Goal: Find contact information: Find contact information

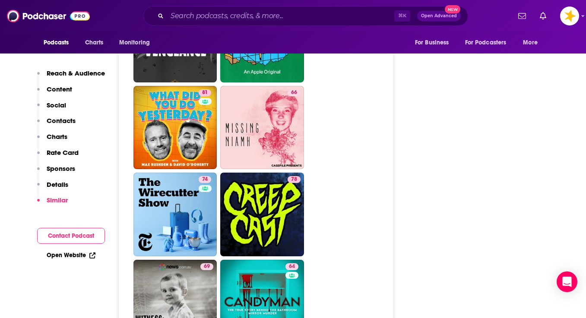
scroll to position [1956, 0]
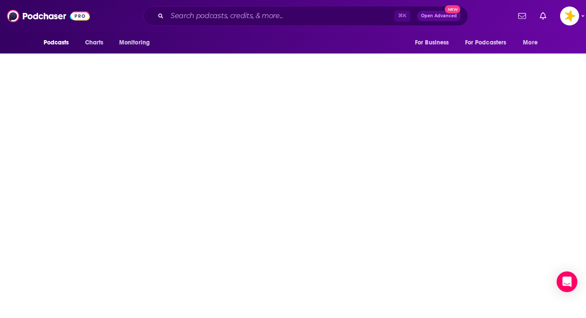
type input "https://www.podchaser.com/podcasts/deviant-5768677"
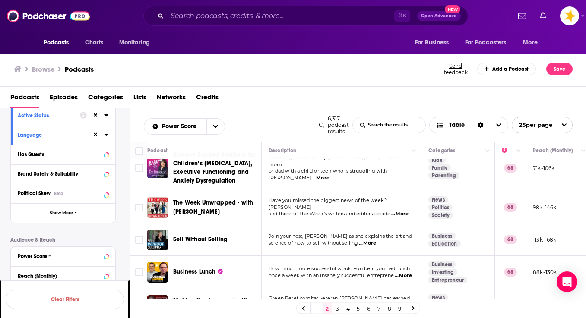
click at [122, 250] on div "Podcast Details Category Active Status Language Has Guests Brand Safety & Suita…" at bounding box center [69, 229] width 119 height 307
click at [241, 268] on div "Business Lunch" at bounding box center [218, 272] width 90 height 9
click at [257, 230] on div "Sell Without Selling" at bounding box center [218, 240] width 90 height 21
click at [341, 310] on link "3" at bounding box center [337, 309] width 9 height 10
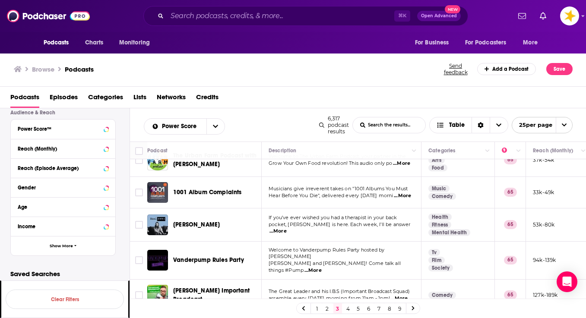
scroll to position [650, 0]
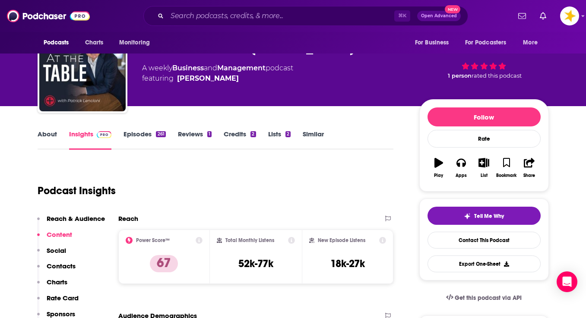
scroll to position [11, 0]
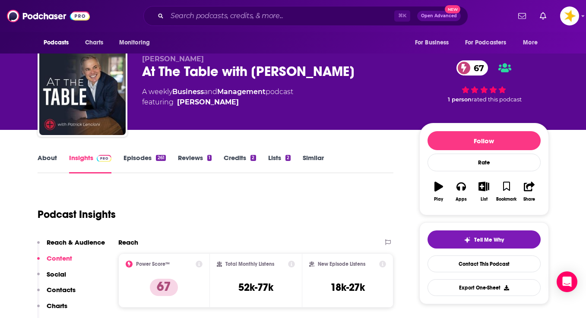
click at [47, 158] on link "About" at bounding box center [47, 164] width 19 height 20
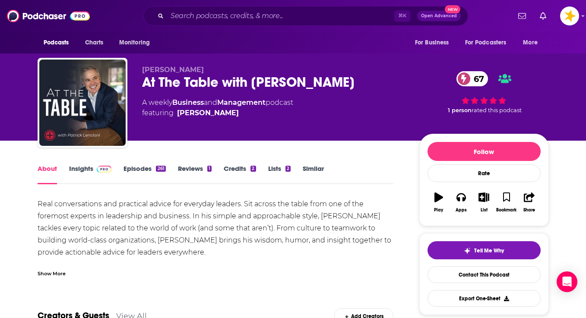
click at [81, 174] on link "Insights" at bounding box center [90, 175] width 43 height 20
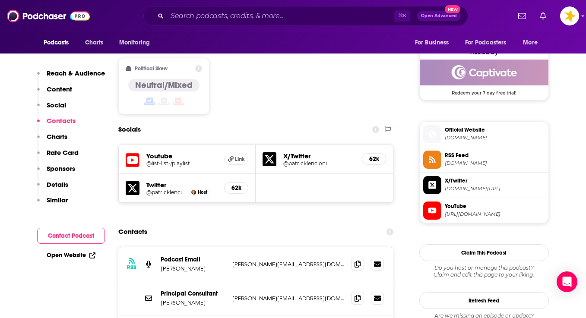
scroll to position [667, 0]
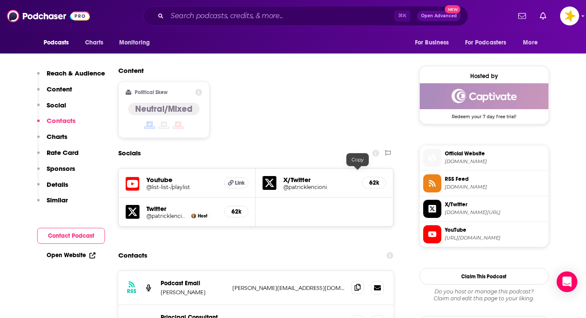
click at [356, 284] on icon at bounding box center [358, 287] width 6 height 7
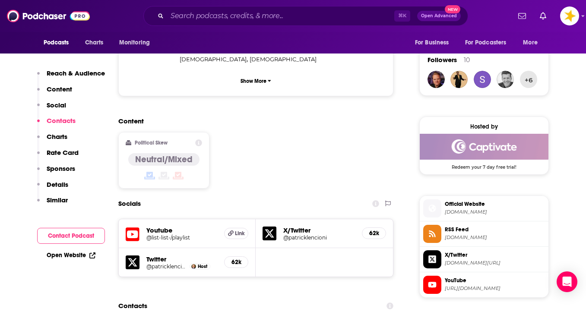
scroll to position [651, 0]
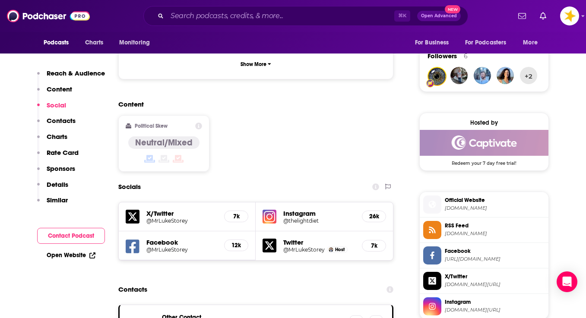
scroll to position [629, 0]
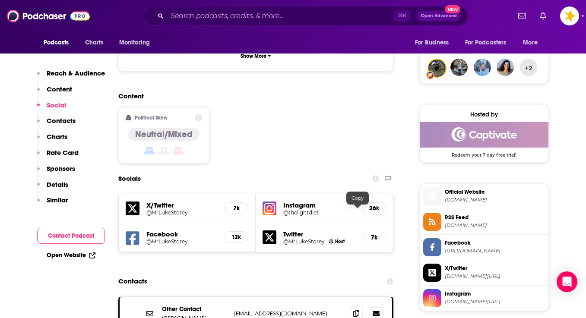
click at [356, 310] on icon at bounding box center [356, 313] width 6 height 7
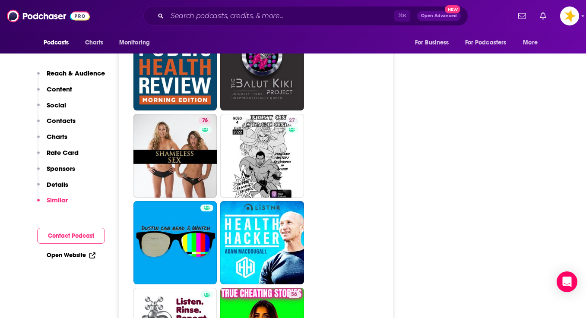
scroll to position [3023, 0]
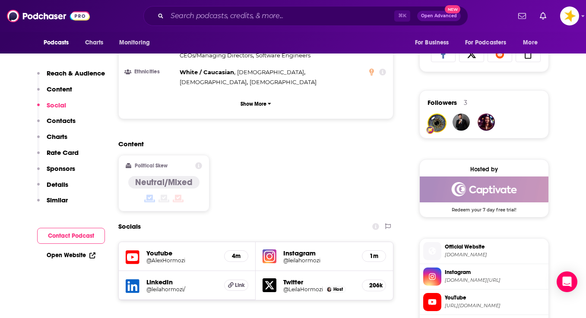
scroll to position [574, 0]
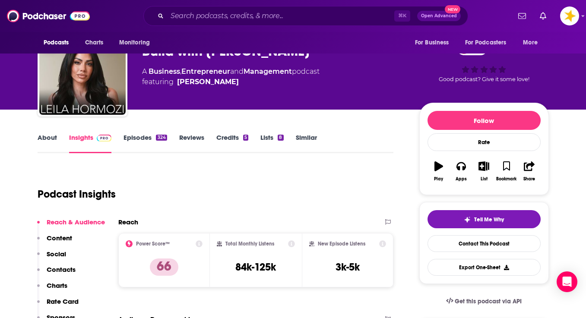
scroll to position [133, 0]
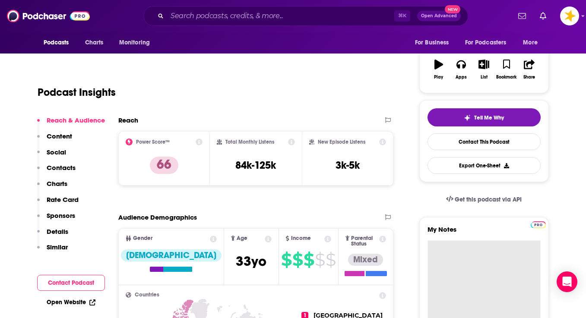
click at [442, 241] on textarea "My Notes" at bounding box center [484, 293] width 113 height 104
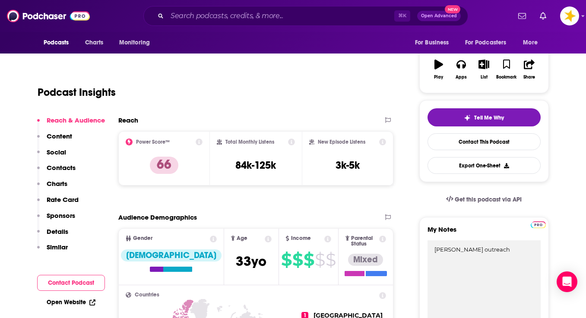
type textarea "priscilla outreach"
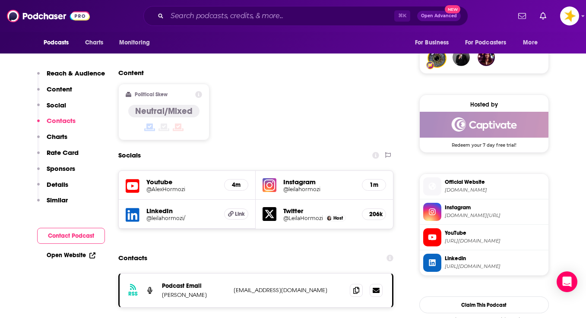
scroll to position [332, 0]
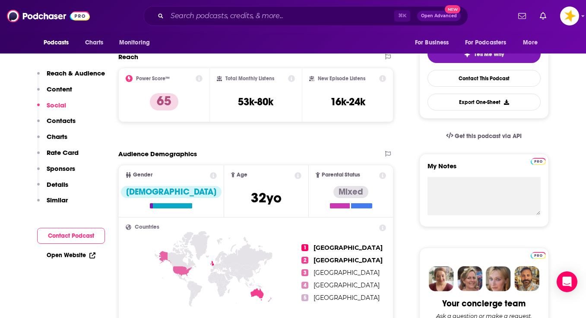
scroll to position [196, 0]
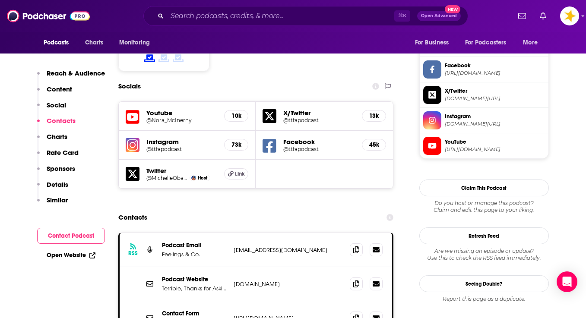
scroll to position [734, 0]
click at [356, 246] on icon at bounding box center [356, 249] width 6 height 7
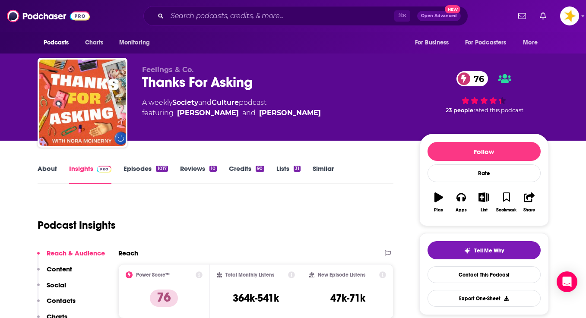
scroll to position [0, 0]
